Goal: Check status: Check status

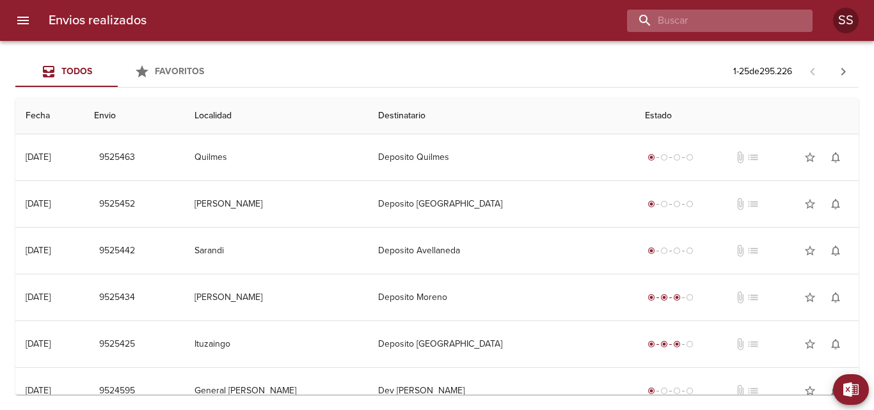
click at [728, 18] on input "buscar" at bounding box center [709, 21] width 164 height 22
paste input "JUAN MARIO CARRIZO ML"
type input "JUAN MARIO CARRIZO ML"
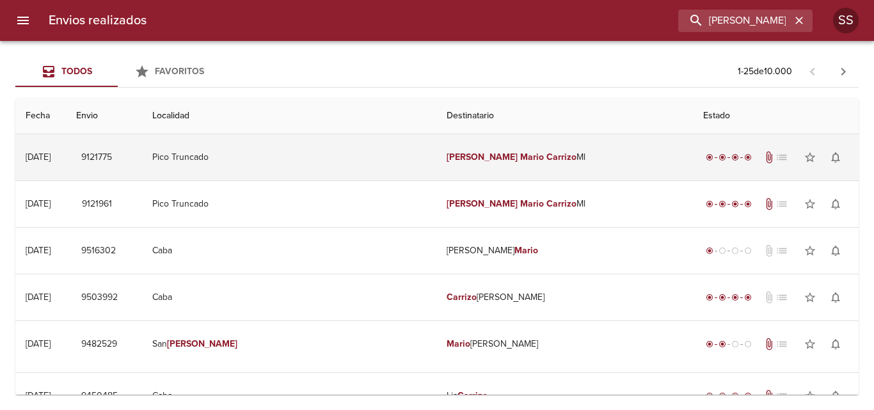
click at [546, 155] on em "Carrizo" at bounding box center [561, 157] width 30 height 11
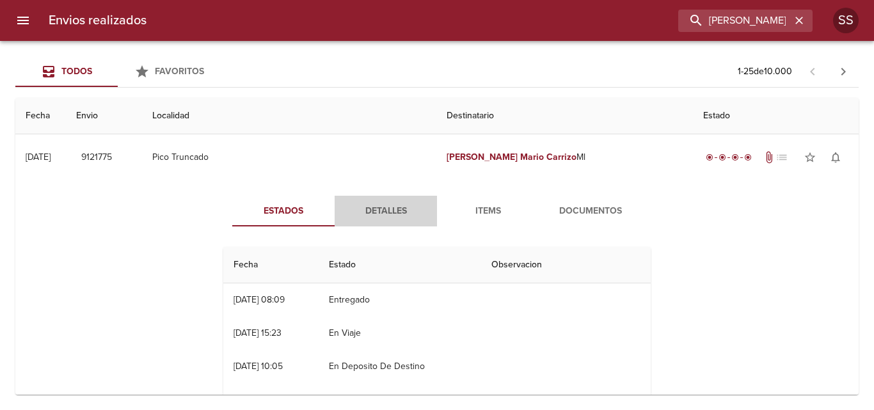
click at [386, 210] on span "Detalles" at bounding box center [385, 211] width 87 height 16
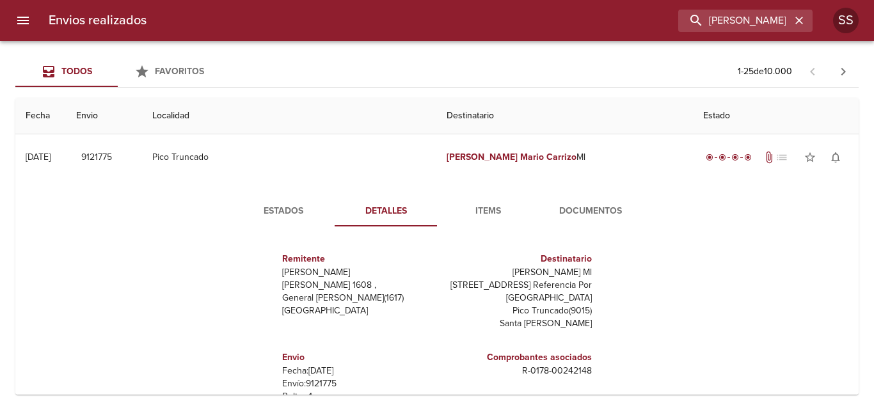
click at [578, 209] on span "Documentos" at bounding box center [590, 211] width 87 height 16
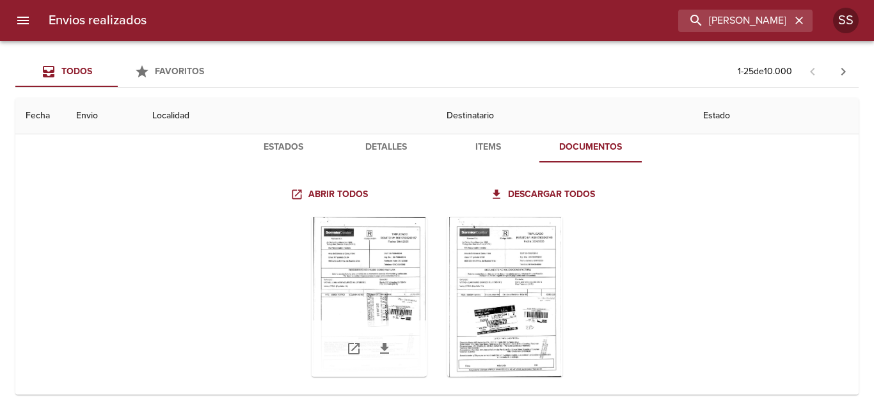
scroll to position [128, 0]
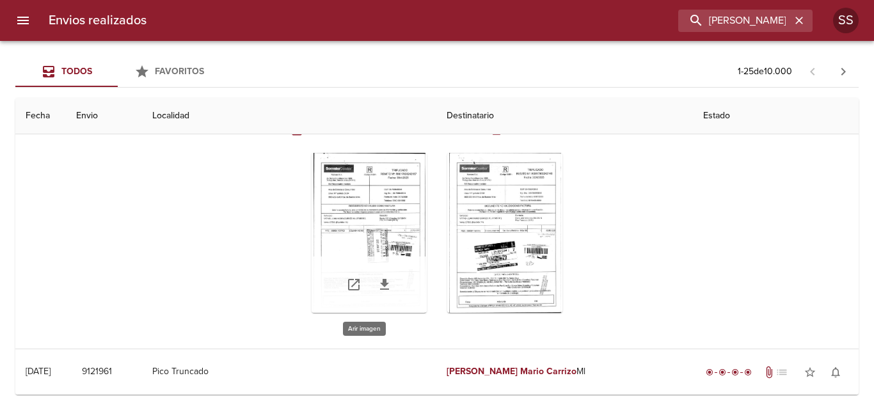
click at [377, 207] on div "Tabla de envíos del cliente" at bounding box center [368, 233] width 115 height 160
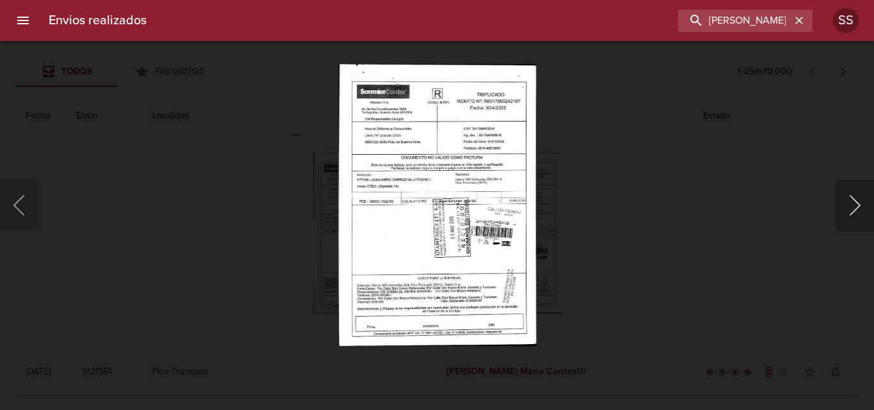
click at [861, 205] on button "Siguiente" at bounding box center [854, 205] width 38 height 51
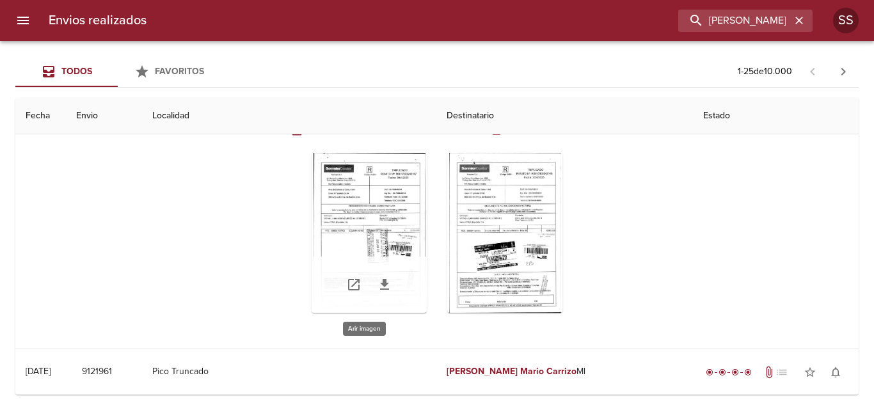
click at [368, 224] on div "Tabla de envíos del cliente" at bounding box center [368, 233] width 115 height 160
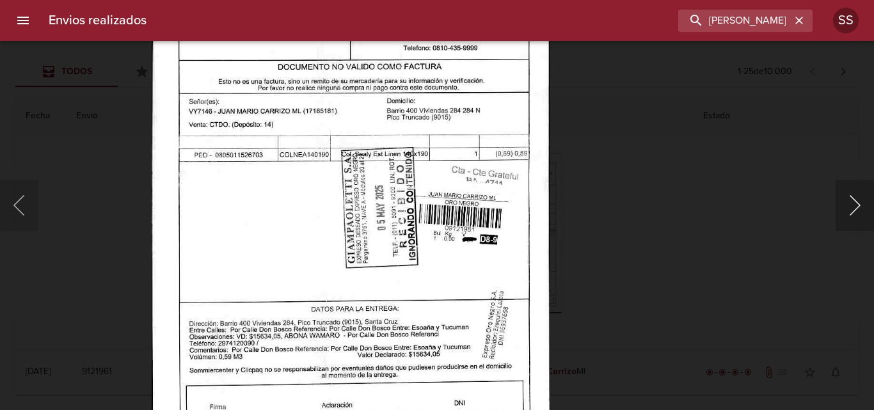
click at [854, 210] on button "Siguiente" at bounding box center [854, 205] width 38 height 51
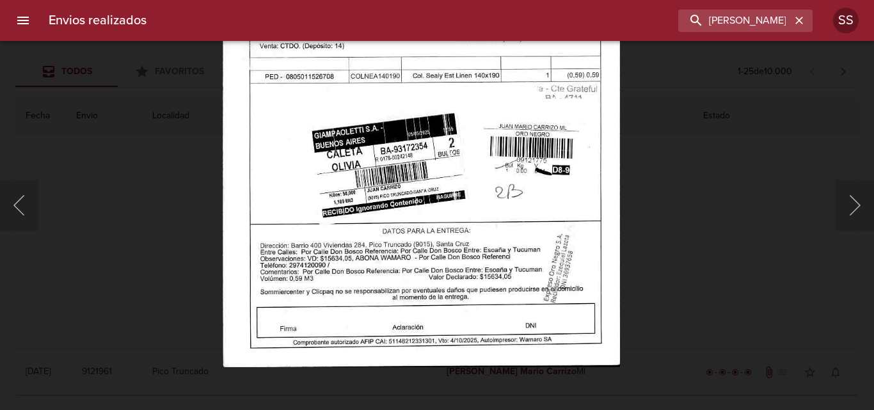
click at [460, 132] on img "Lightbox" at bounding box center [422, 83] width 398 height 567
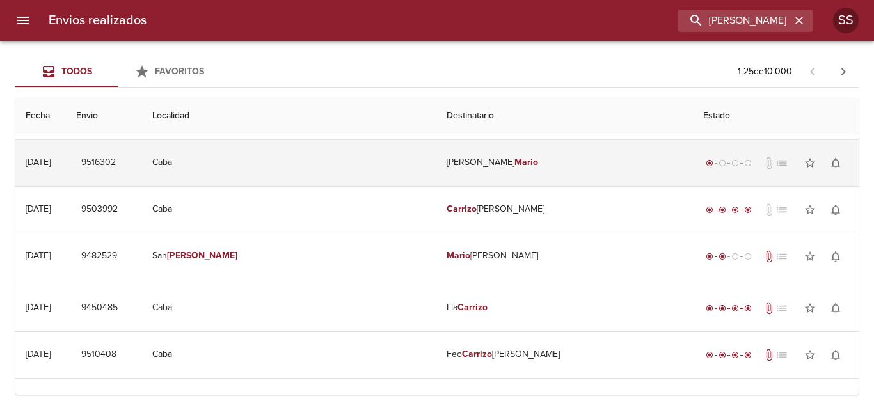
scroll to position [256, 0]
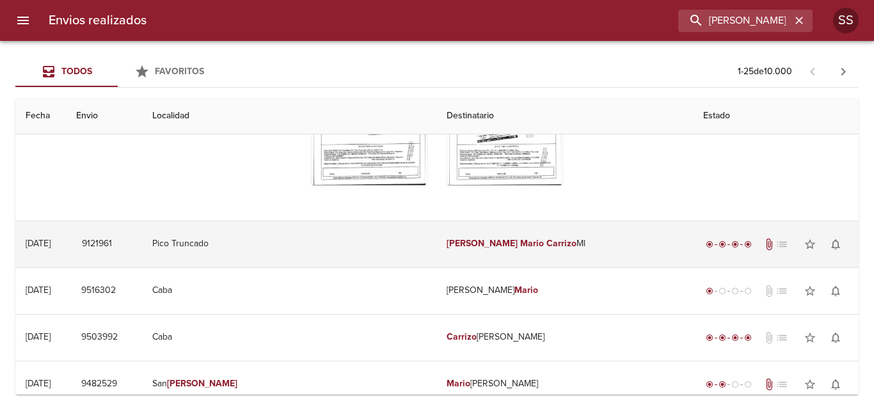
click at [546, 247] on em "Carrizo" at bounding box center [561, 243] width 30 height 11
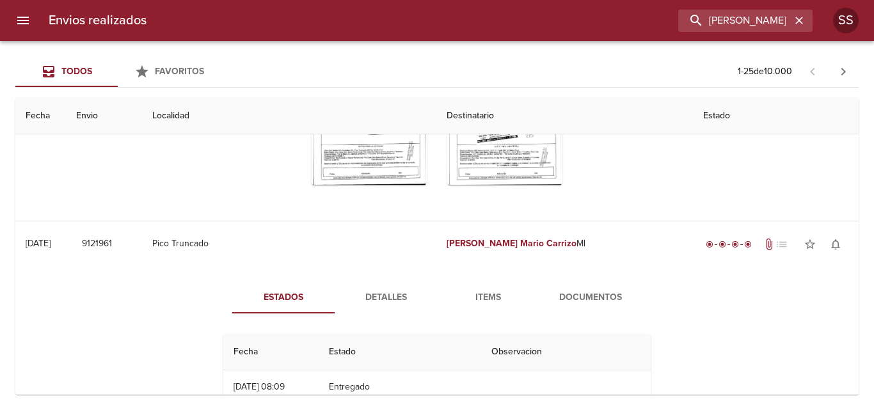
scroll to position [384, 0]
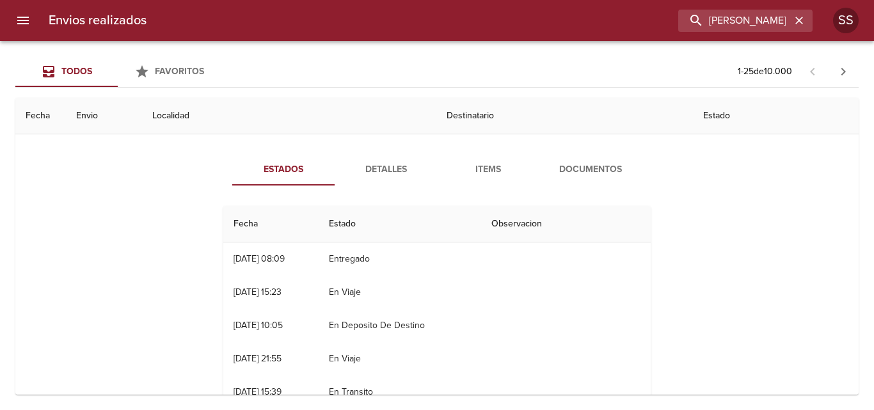
click at [579, 170] on span "Documentos" at bounding box center [590, 170] width 87 height 16
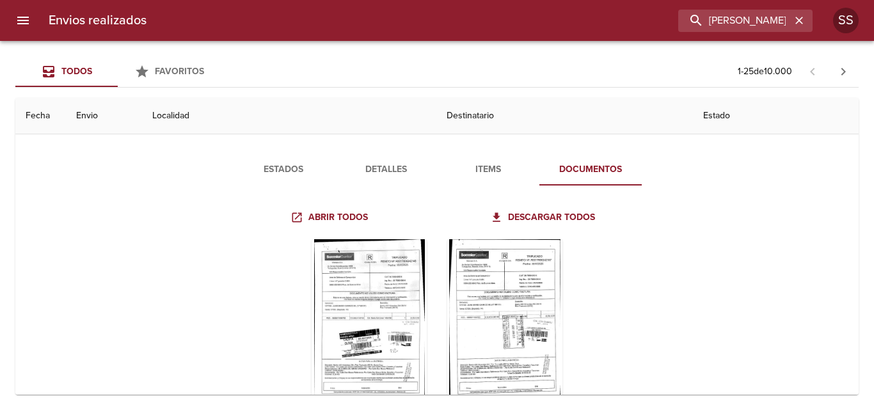
scroll to position [576, 0]
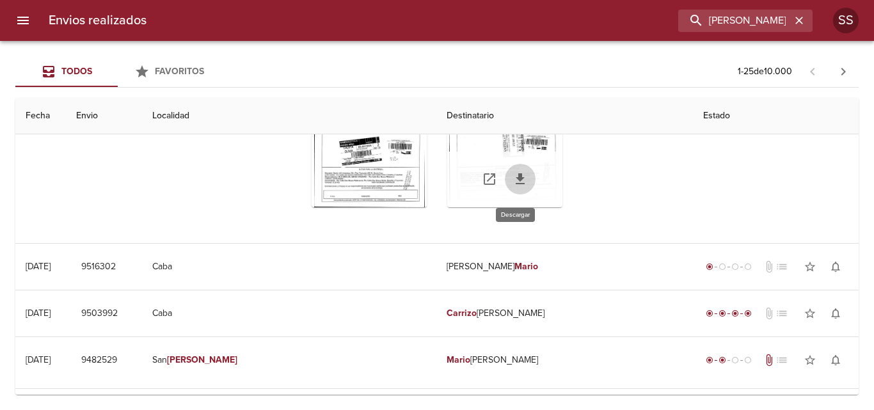
click at [512, 175] on icon "Tabla de envíos del cliente" at bounding box center [519, 178] width 15 height 15
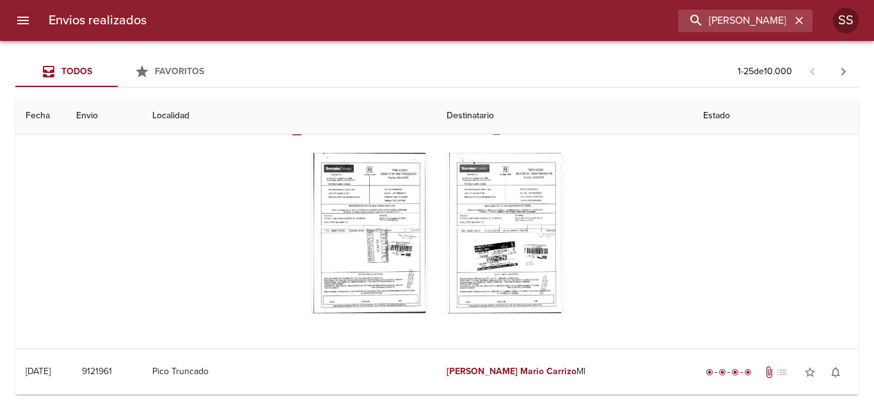
scroll to position [0, 0]
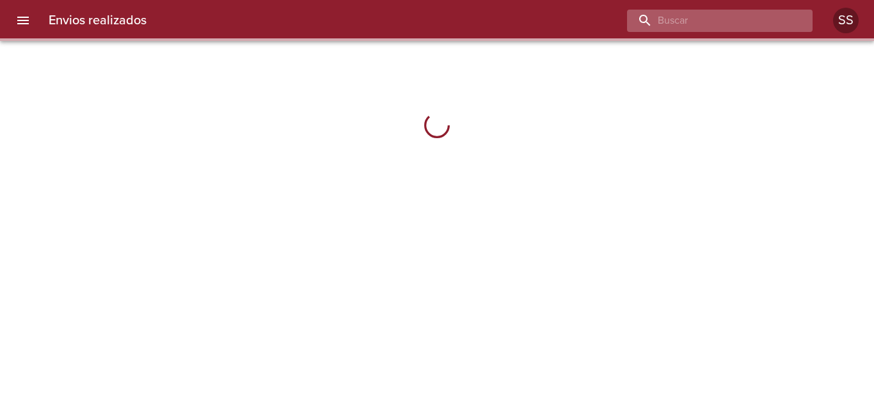
click at [745, 19] on input "buscar" at bounding box center [709, 21] width 164 height 22
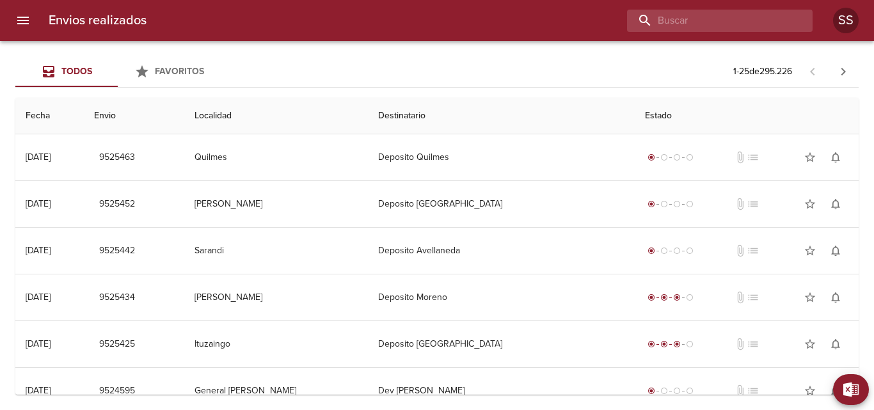
paste input "[PERSON_NAME] [PERSON_NAME] ML"
type input "[PERSON_NAME] [PERSON_NAME] ML"
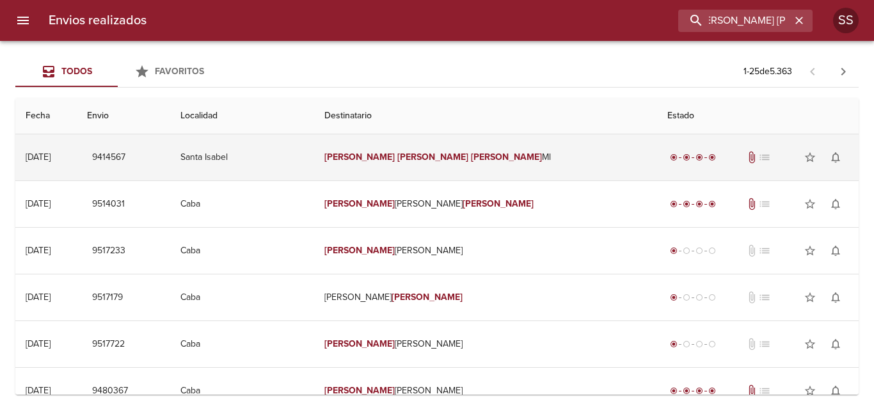
scroll to position [0, 0]
click at [387, 156] on em "[PERSON_NAME]" at bounding box center [359, 157] width 71 height 11
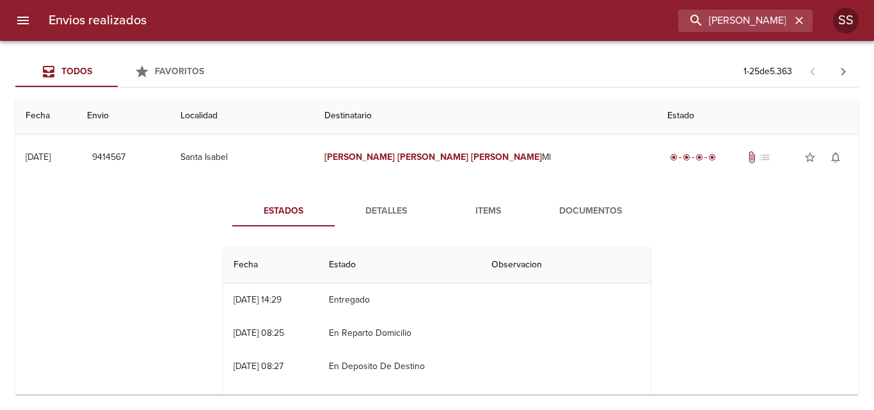
click at [389, 215] on span "Detalles" at bounding box center [385, 211] width 87 height 16
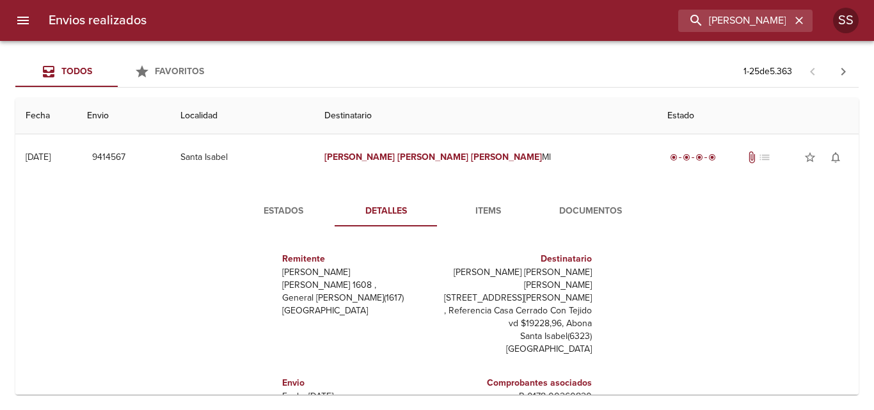
scroll to position [64, 0]
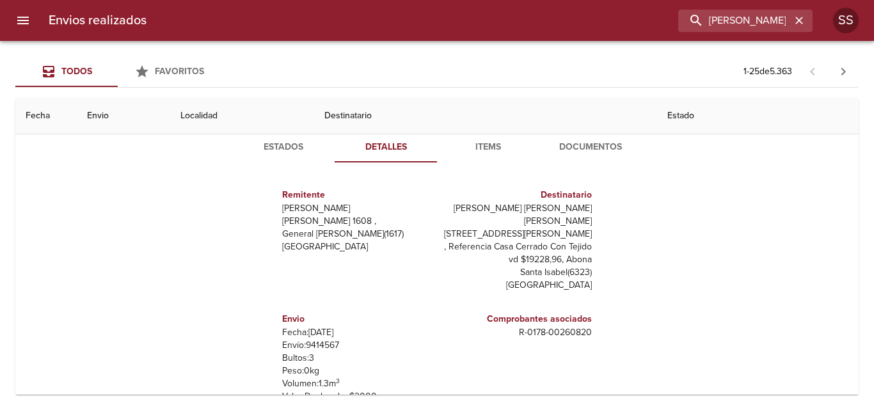
click at [573, 149] on span "Documentos" at bounding box center [590, 147] width 87 height 16
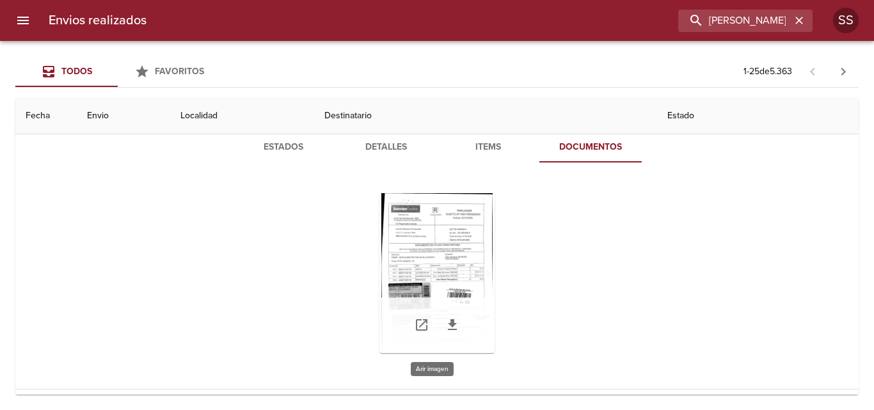
click at [439, 247] on div "Tabla de envíos del cliente" at bounding box center [436, 273] width 115 height 160
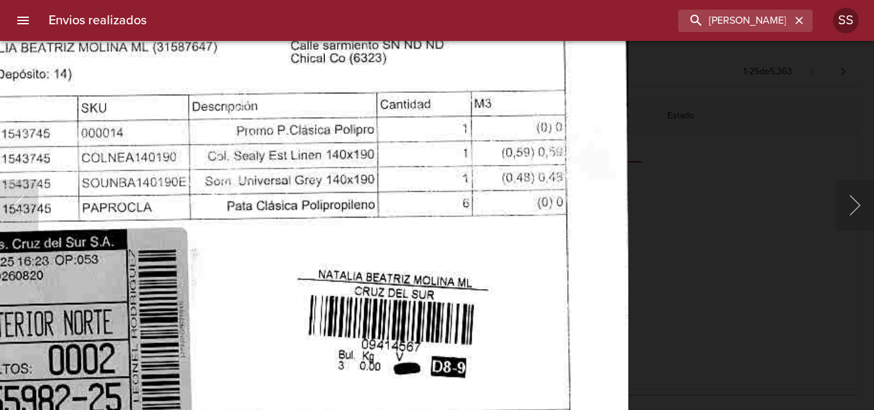
click at [520, 107] on img "Lightbox" at bounding box center [233, 160] width 790 height 1138
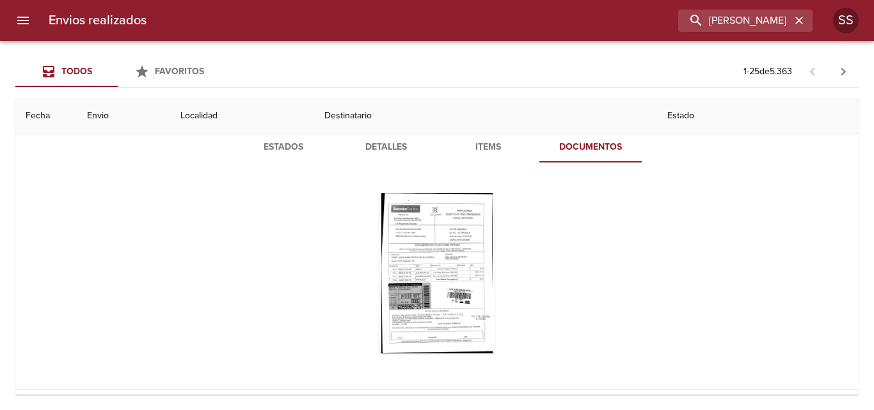
scroll to position [0, 0]
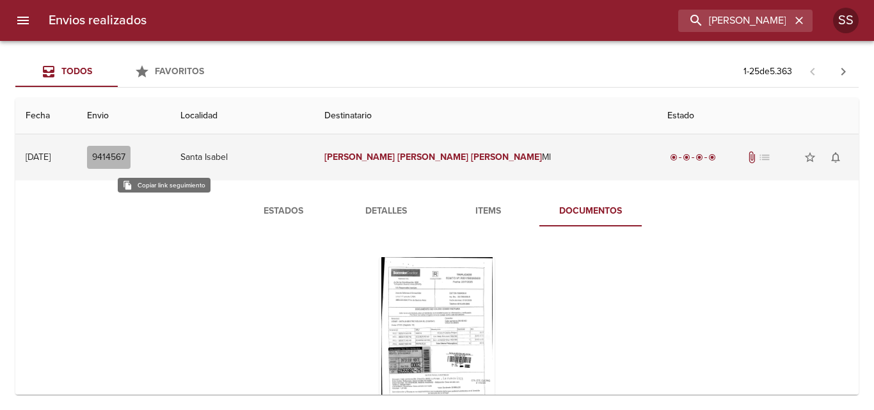
click at [125, 160] on span "9414567" at bounding box center [108, 158] width 33 height 16
